Goal: Task Accomplishment & Management: Complete application form

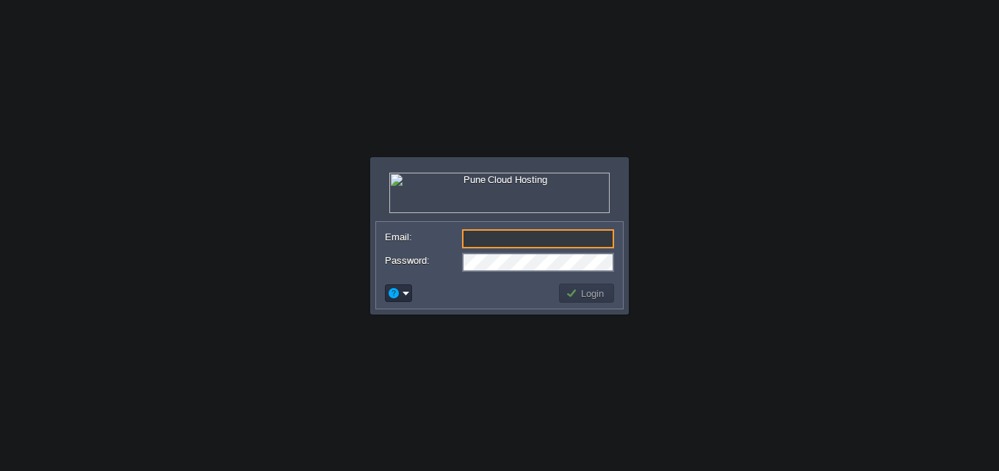
click at [405, 301] on td at bounding box center [398, 293] width 27 height 18
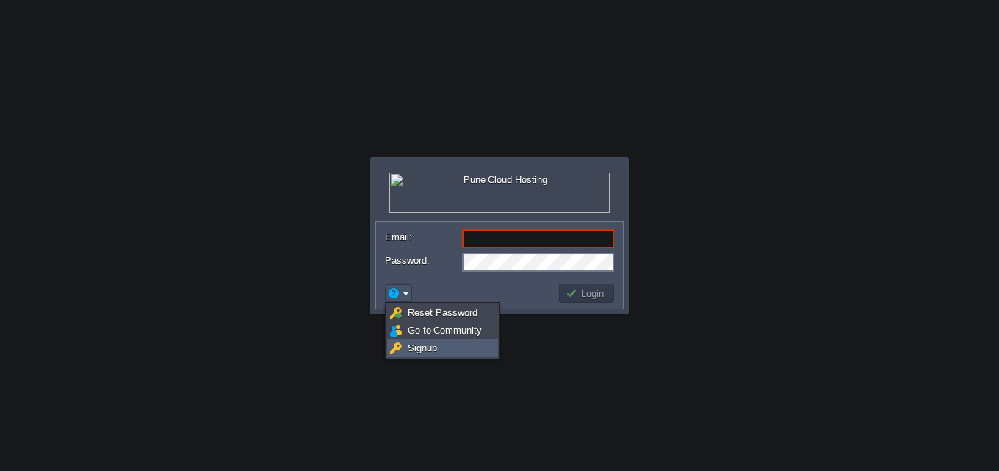
click at [458, 344] on link "Signup" at bounding box center [442, 348] width 109 height 16
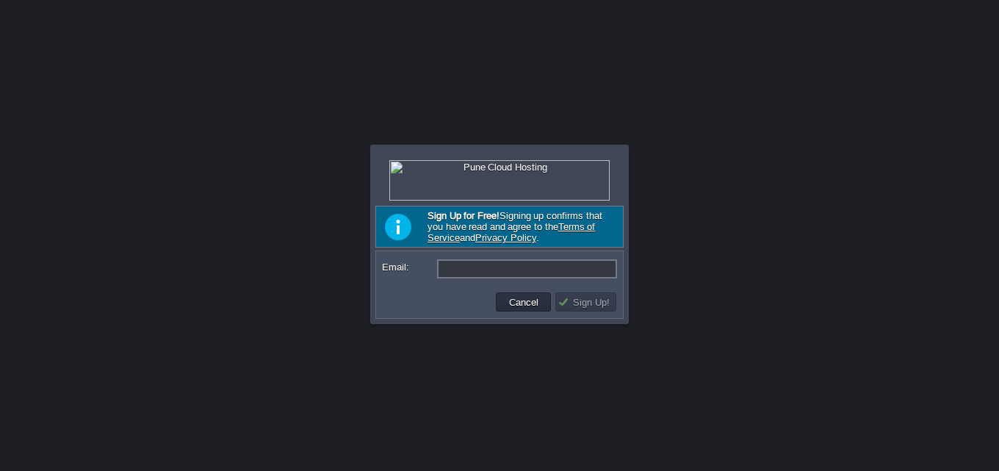
click at [499, 264] on input "Email:" at bounding box center [527, 268] width 180 height 19
paste input "[EMAIL_ADDRESS][DOMAIN_NAME]"
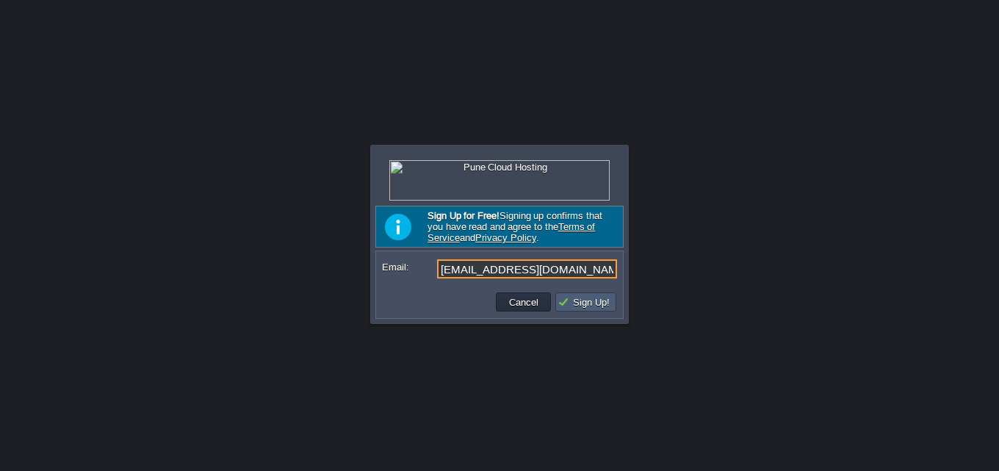
type input "[EMAIL_ADDRESS][DOMAIN_NAME]"
click at [599, 301] on button "Sign Up!" at bounding box center [585, 301] width 57 height 13
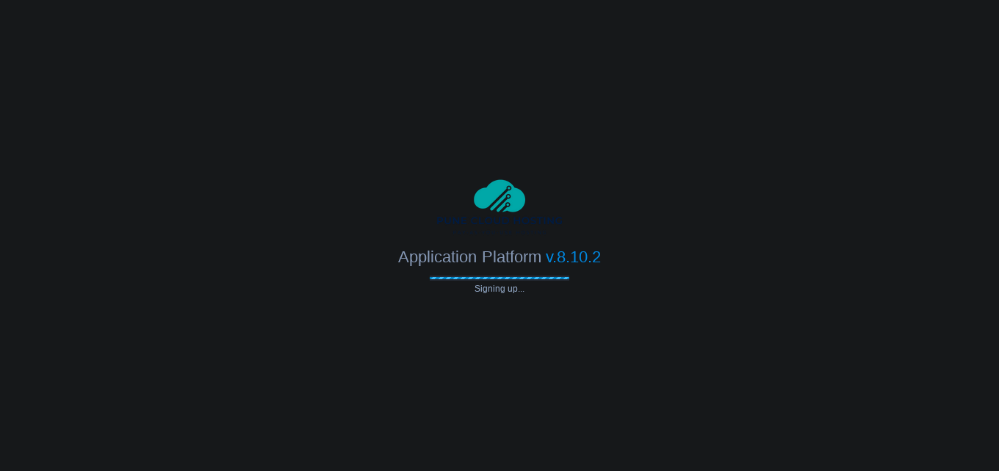
type input "[EMAIL_ADDRESS][DOMAIN_NAME]"
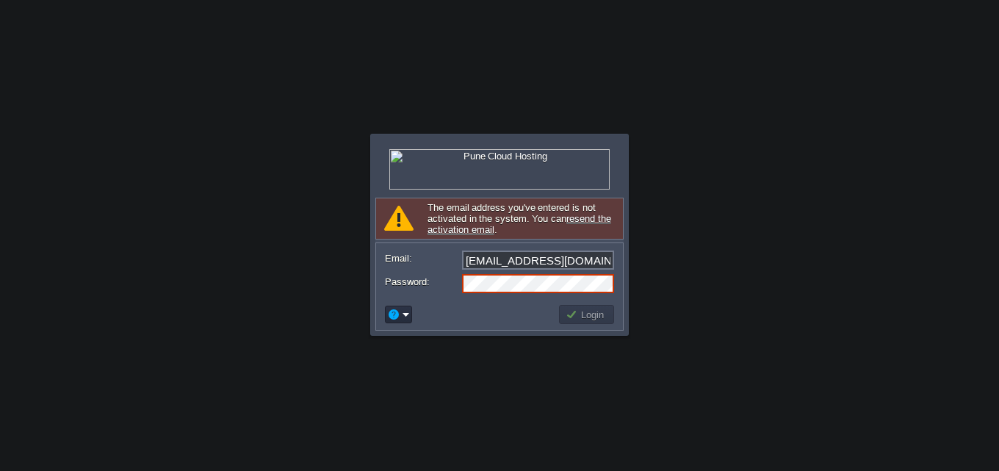
click at [453, 237] on div "The email address you've entered is not activated in the system. You can resend…" at bounding box center [499, 219] width 248 height 42
click at [455, 230] on link "resend the activation email" at bounding box center [519, 224] width 184 height 22
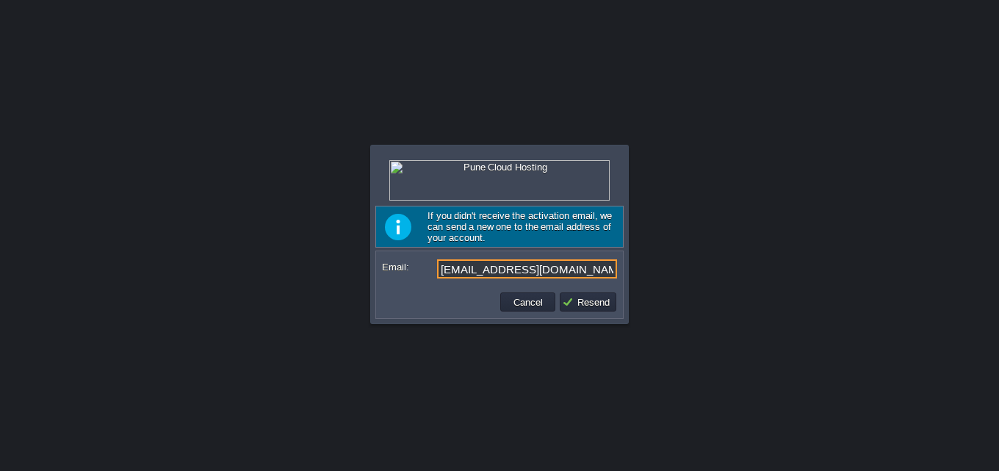
click at [599, 314] on td "Resend" at bounding box center [587, 302] width 61 height 24
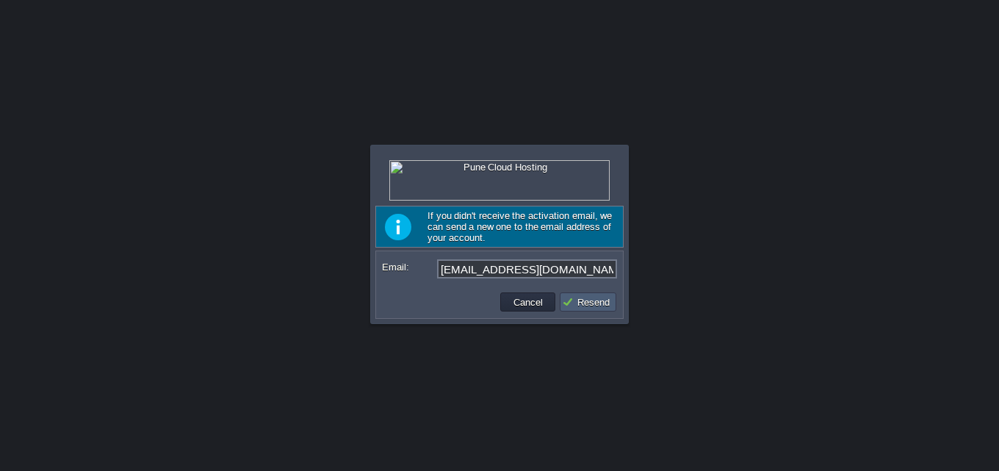
click at [588, 307] on button "Resend" at bounding box center [588, 301] width 52 height 13
